Goal: Find specific page/section: Find specific page/section

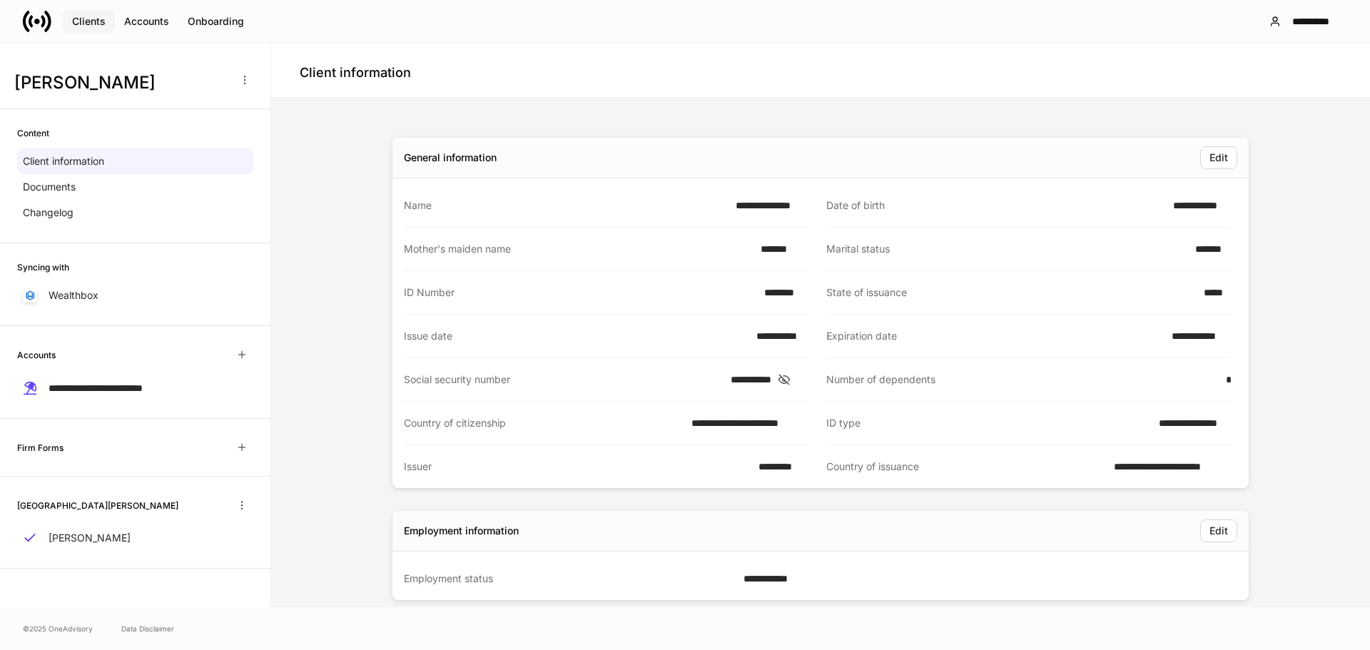
click at [90, 19] on div "Clients" at bounding box center [89, 21] width 34 height 14
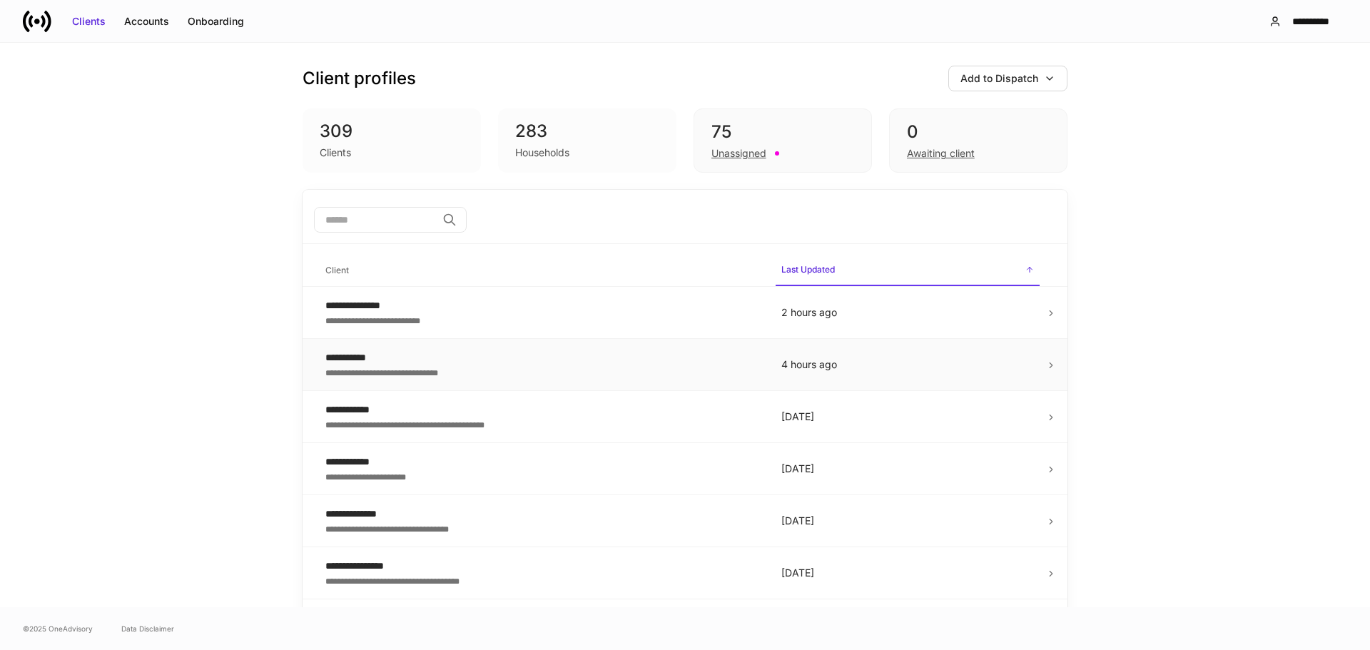
click at [1038, 364] on td "4 hours ago" at bounding box center [907, 365] width 275 height 52
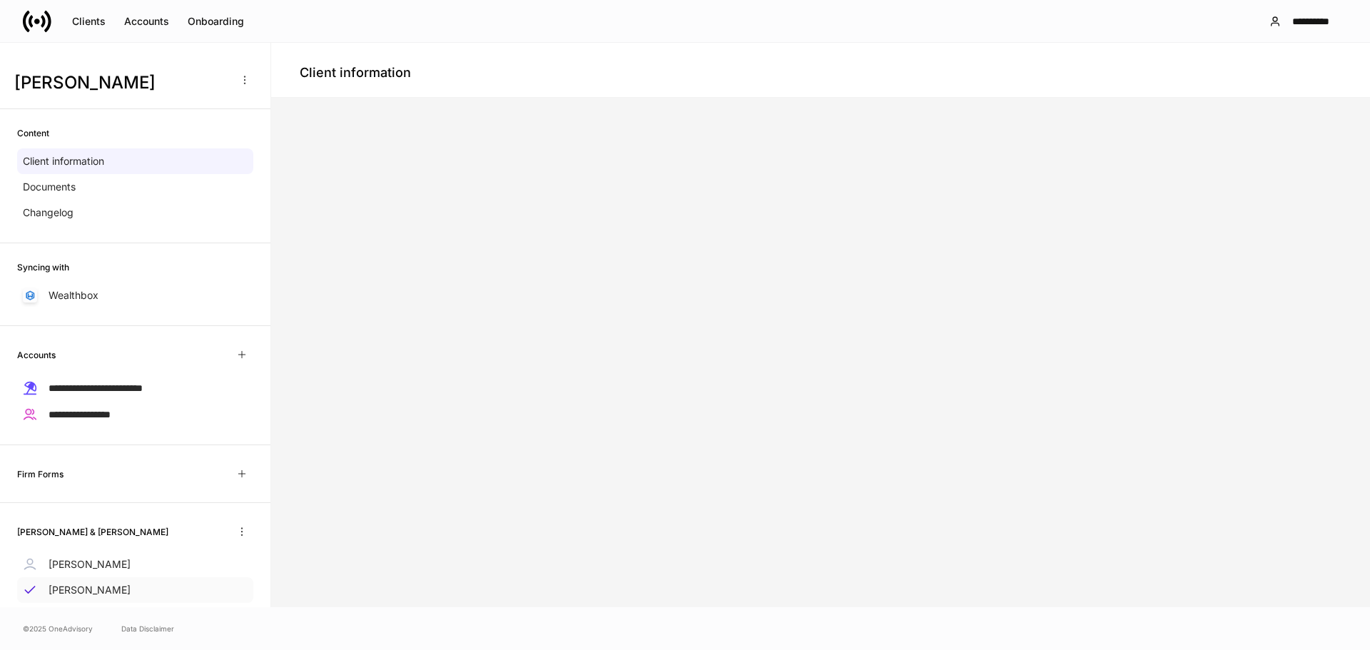
click at [79, 586] on p "[PERSON_NAME]" at bounding box center [90, 590] width 82 height 14
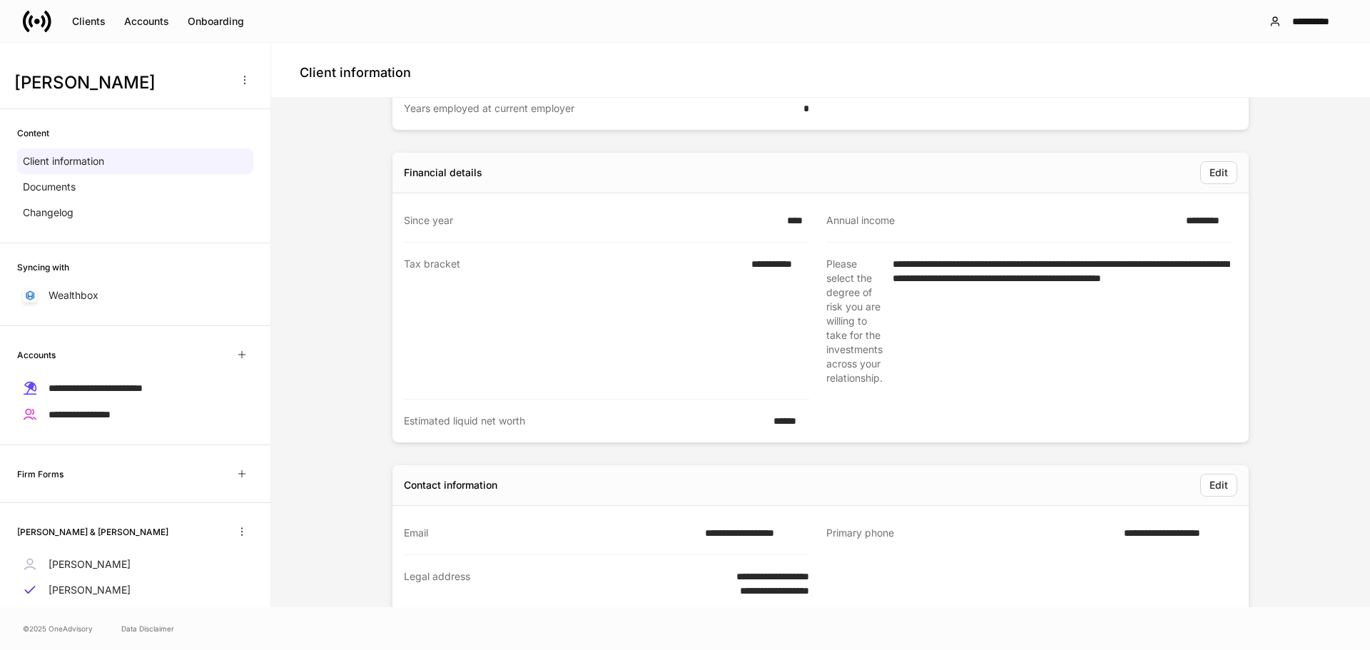
scroll to position [785, 0]
